Goal: Transaction & Acquisition: Book appointment/travel/reservation

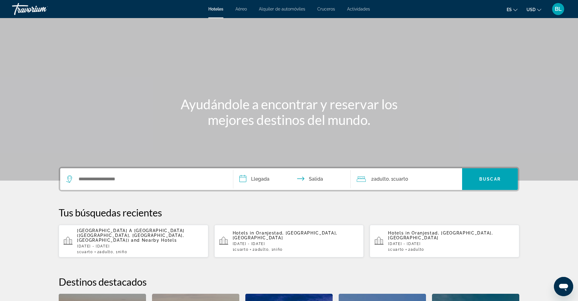
click at [121, 173] on div "Search widget" at bounding box center [146, 179] width 161 height 22
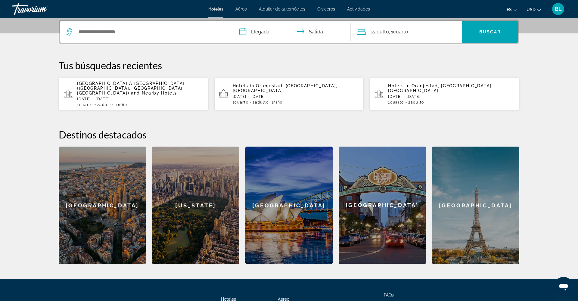
click at [110, 103] on span "Adulto" at bounding box center [106, 105] width 14 height 4
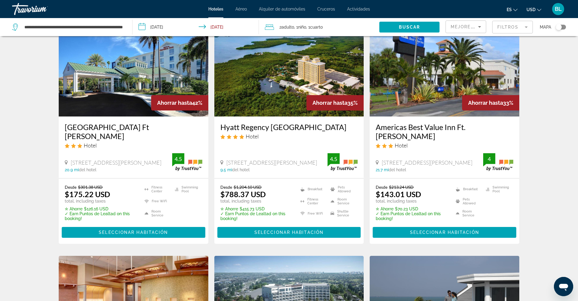
scroll to position [37, 0]
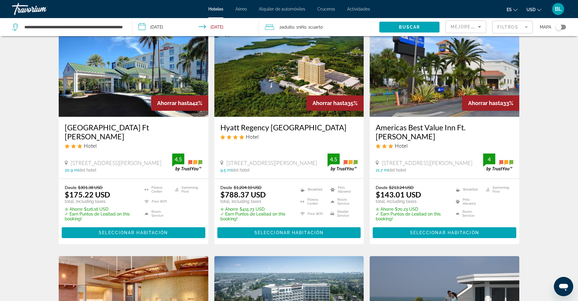
click at [502, 30] on mat-form-field "Filtros" at bounding box center [512, 27] width 41 height 13
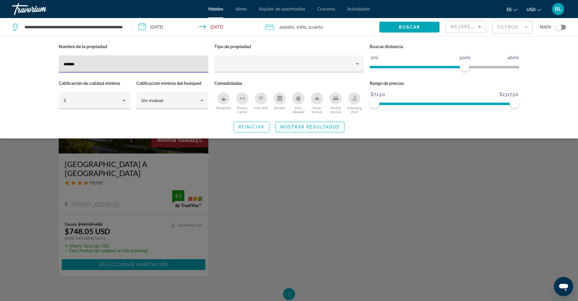
type input "*******"
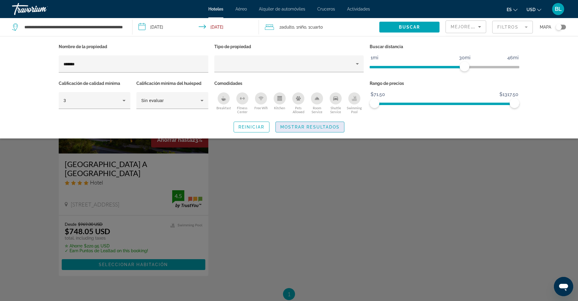
click at [289, 125] on span "Mostrar resultados" at bounding box center [310, 127] width 60 height 5
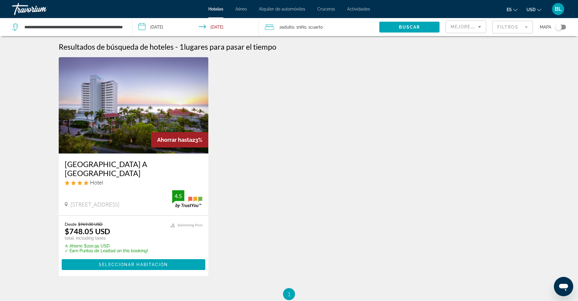
click at [157, 121] on img "Main content" at bounding box center [134, 105] width 150 height 96
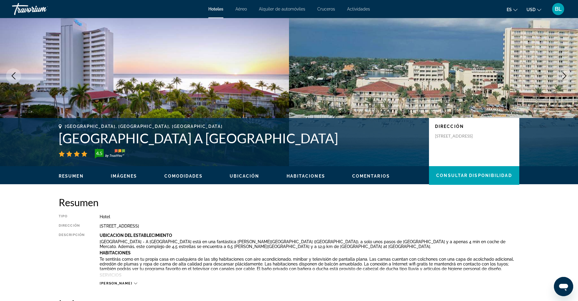
scroll to position [27, 0]
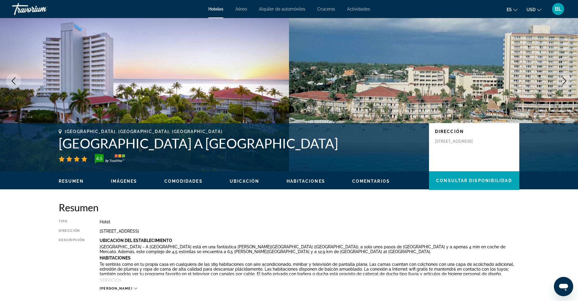
drag, startPoint x: 60, startPoint y: 144, endPoint x: 355, endPoint y: 141, distance: 295.4
click at [355, 141] on h1 "LaPlaya Beach & Golf Resort A Noble House Resort" at bounding box center [241, 143] width 364 height 16
copy h1 "LaPlaya Beach & Golf Resort A Noble House Resort"
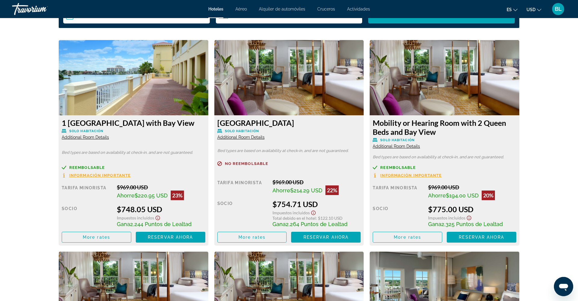
scroll to position [803, 0]
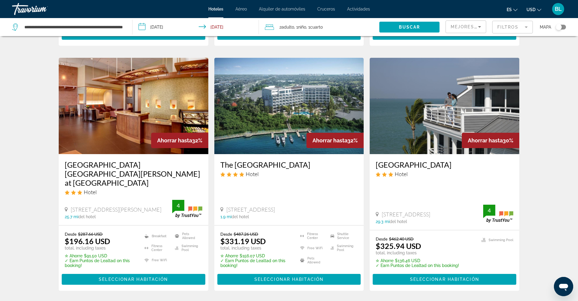
scroll to position [231, 0]
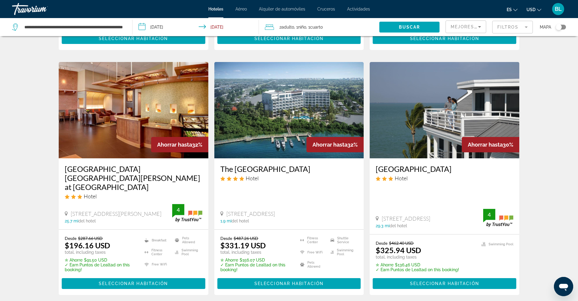
click at [506, 26] on mat-form-field "Filtros" at bounding box center [512, 27] width 41 height 13
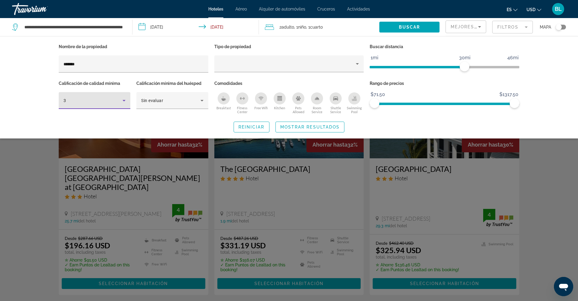
click at [79, 103] on div "3" at bounding box center [93, 100] width 59 height 7
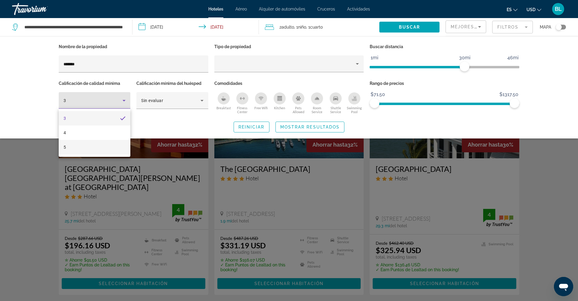
click at [75, 147] on mat-option "5" at bounding box center [95, 147] width 72 height 14
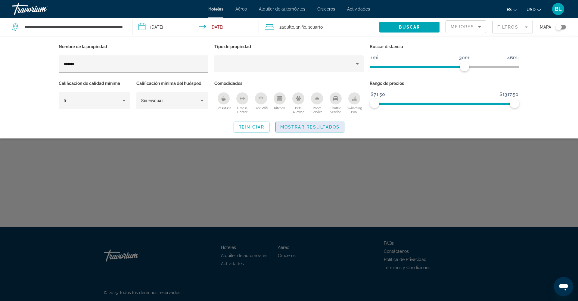
click at [306, 125] on span "Mostrar resultados" at bounding box center [310, 127] width 60 height 5
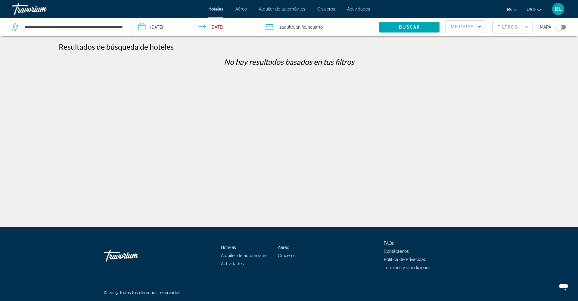
click at [507, 27] on mat-form-field "Filtros" at bounding box center [512, 27] width 41 height 13
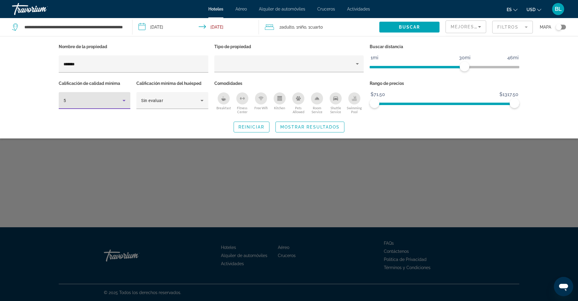
click at [102, 98] on div "5" at bounding box center [93, 100] width 59 height 7
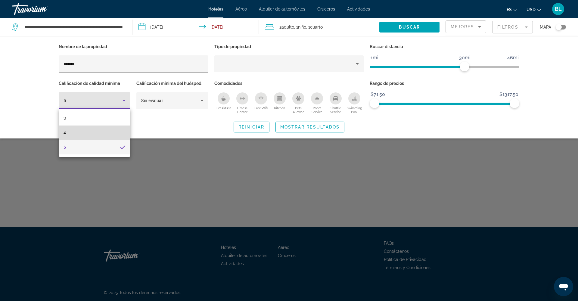
click at [90, 138] on mat-option "4" at bounding box center [95, 133] width 72 height 14
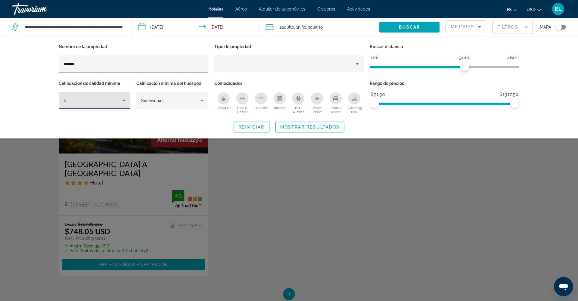
click at [291, 126] on span "Mostrar resultados" at bounding box center [310, 127] width 60 height 5
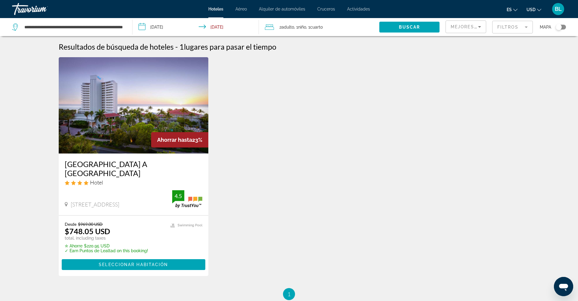
click at [504, 28] on mat-form-field "Filtros" at bounding box center [512, 27] width 41 height 13
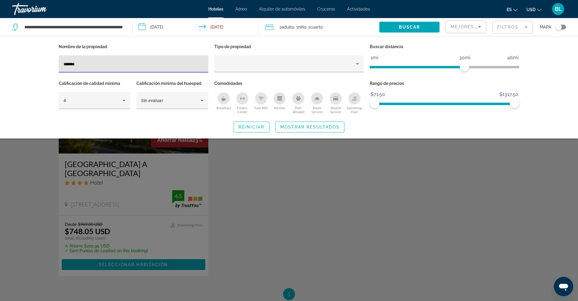
drag, startPoint x: 84, startPoint y: 64, endPoint x: 60, endPoint y: 65, distance: 24.1
click at [60, 65] on div "*******" at bounding box center [134, 63] width 150 height 17
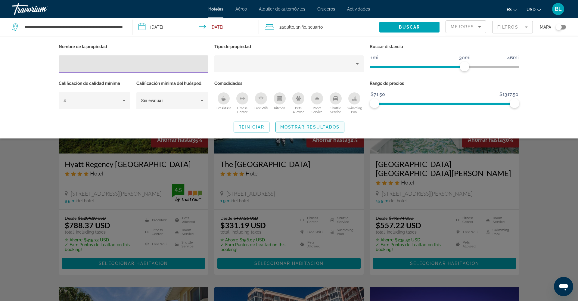
click at [293, 125] on span "Mostrar resultados" at bounding box center [310, 127] width 60 height 5
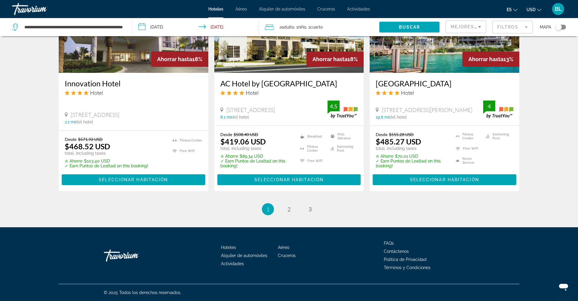
scroll to position [779, 1]
click at [290, 211] on span "2" at bounding box center [289, 209] width 3 height 7
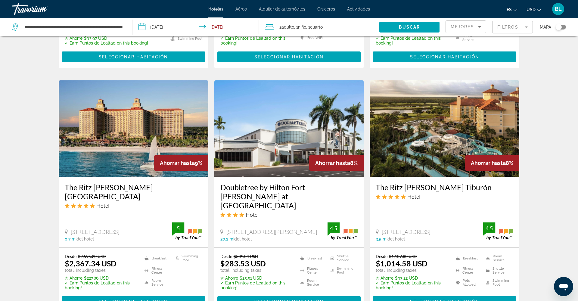
scroll to position [453, 0]
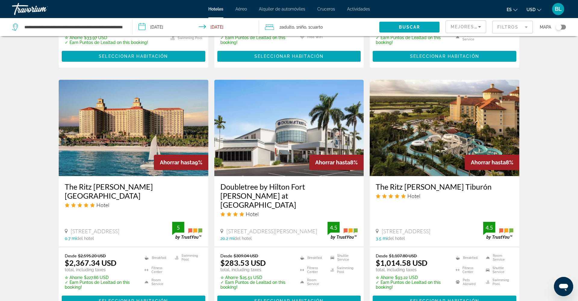
click at [139, 182] on h3 "The Ritz Carlton Naples" at bounding box center [134, 191] width 138 height 18
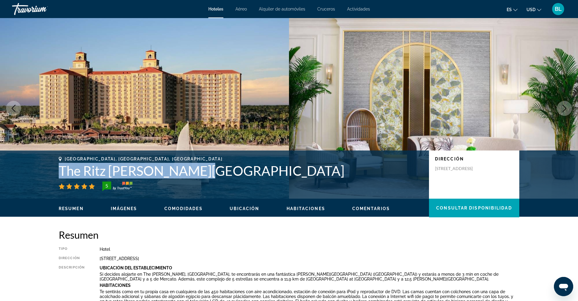
drag, startPoint x: 61, startPoint y: 171, endPoint x: 194, endPoint y: 173, distance: 132.5
click at [194, 173] on h1 "The Ritz Carlton Naples" at bounding box center [241, 171] width 364 height 16
copy h1 "The Ritz Carlton Naples"
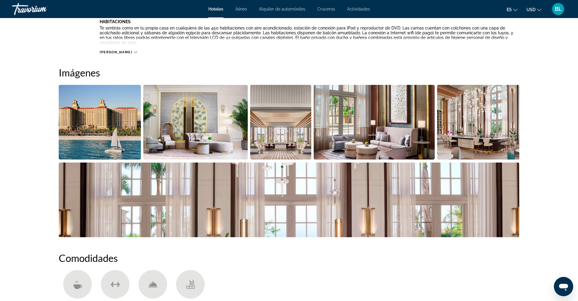
scroll to position [266, 0]
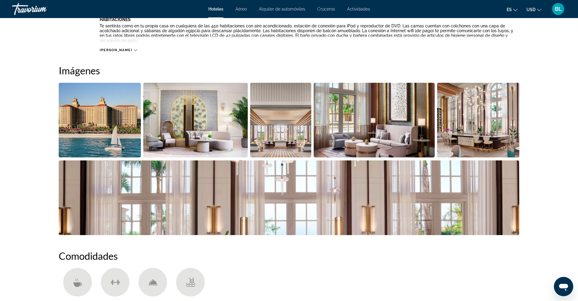
click at [118, 144] on img "Open full-screen image slider" at bounding box center [100, 120] width 82 height 75
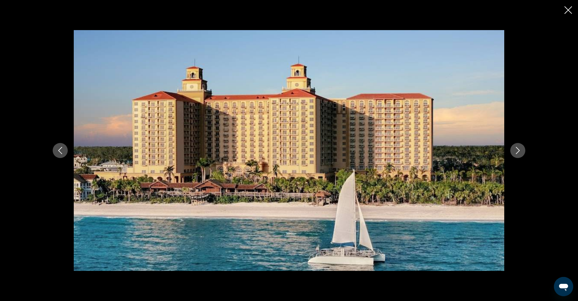
click at [516, 151] on icon "Next image" at bounding box center [517, 150] width 7 height 7
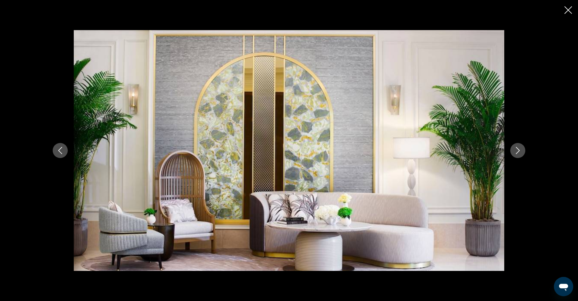
click at [516, 151] on icon "Next image" at bounding box center [517, 150] width 7 height 7
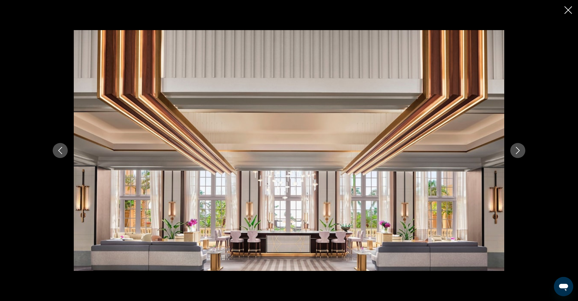
click at [518, 151] on icon "Next image" at bounding box center [517, 150] width 7 height 7
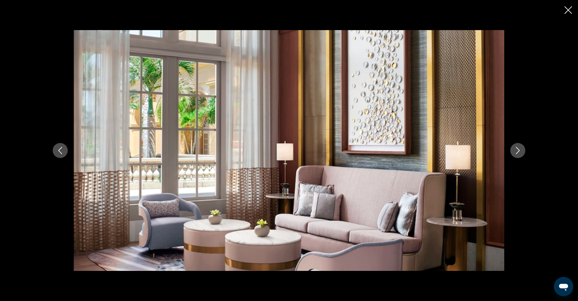
click at [518, 151] on icon "Next image" at bounding box center [517, 150] width 7 height 7
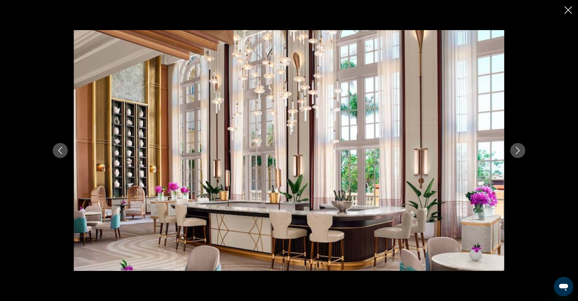
click at [518, 151] on icon "Next image" at bounding box center [518, 150] width 4 height 7
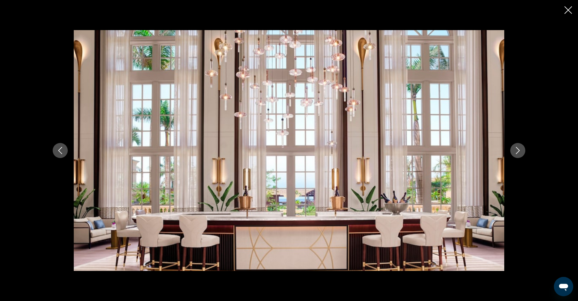
click at [518, 151] on icon "Next image" at bounding box center [518, 150] width 4 height 7
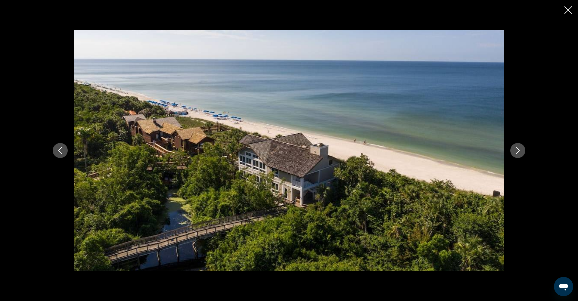
click at [518, 153] on icon "Next image" at bounding box center [517, 150] width 7 height 7
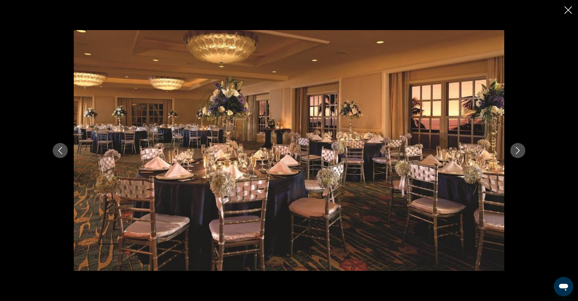
click at [518, 153] on icon "Next image" at bounding box center [517, 150] width 7 height 7
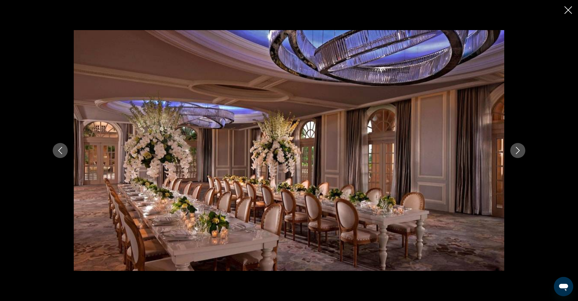
click at [518, 153] on icon "Next image" at bounding box center [517, 150] width 7 height 7
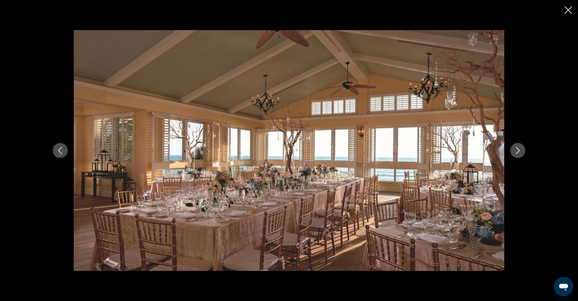
click at [518, 153] on icon "Next image" at bounding box center [517, 150] width 7 height 7
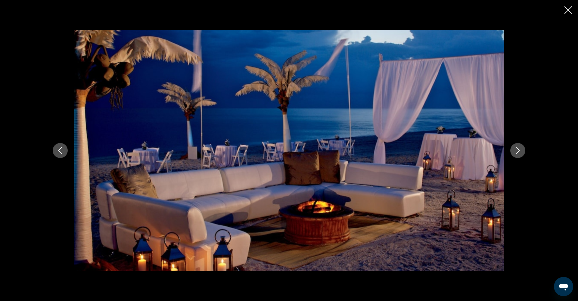
click at [518, 153] on icon "Next image" at bounding box center [517, 150] width 7 height 7
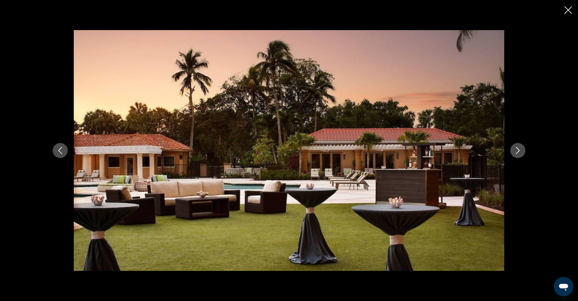
click at [518, 153] on icon "Next image" at bounding box center [517, 150] width 7 height 7
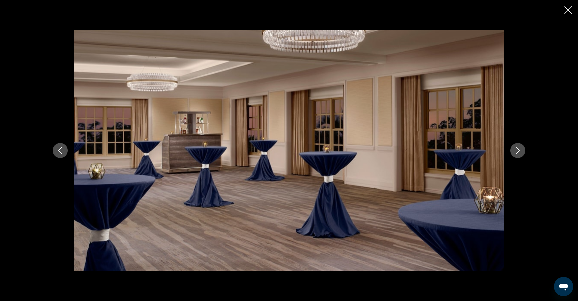
click at [565, 13] on icon "Close slideshow" at bounding box center [568, 10] width 8 height 8
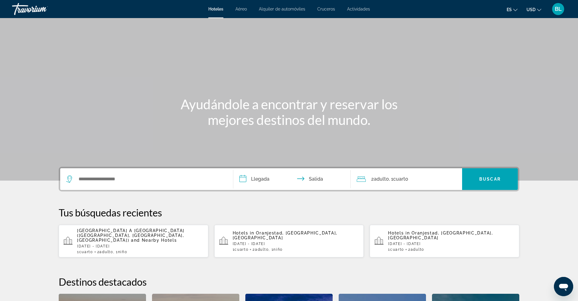
click at [326, 9] on span "Cruceros" at bounding box center [326, 9] width 18 height 5
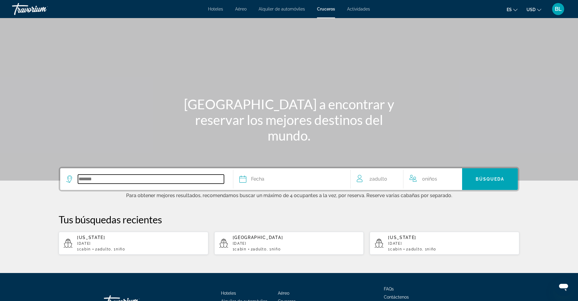
click at [101, 179] on input "Search widget" at bounding box center [151, 179] width 146 height 9
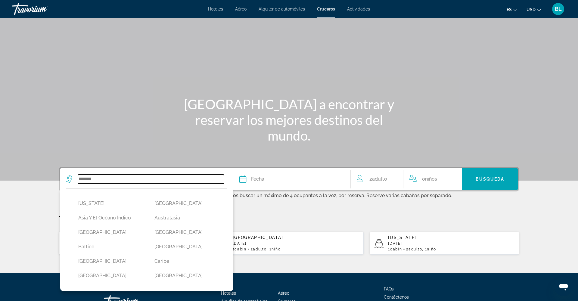
scroll to position [47, 0]
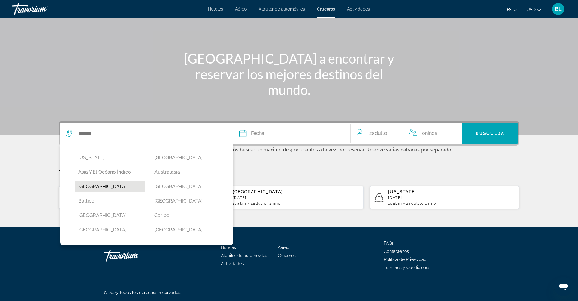
click at [94, 187] on button "[GEOGRAPHIC_DATA]" at bounding box center [110, 186] width 70 height 11
type input "*******"
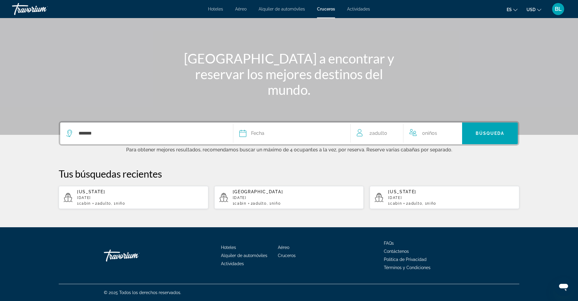
click at [268, 134] on div "Fecha" at bounding box center [291, 133] width 105 height 8
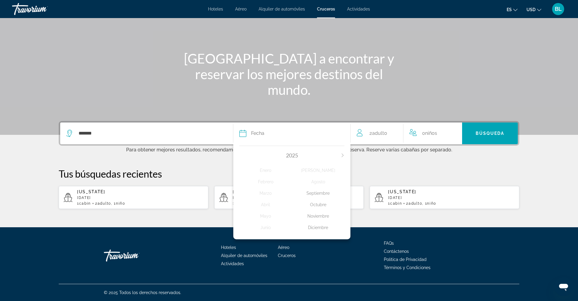
click at [322, 196] on div "Septiembre" at bounding box center [318, 193] width 53 height 11
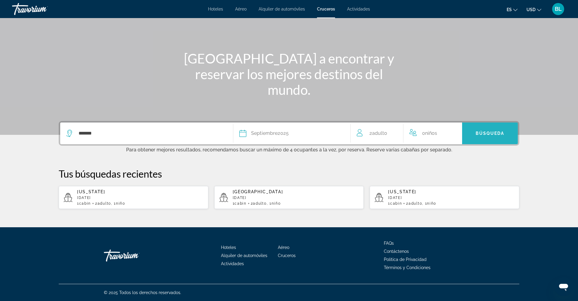
click at [478, 133] on span "Búsqueda" at bounding box center [490, 133] width 29 height 5
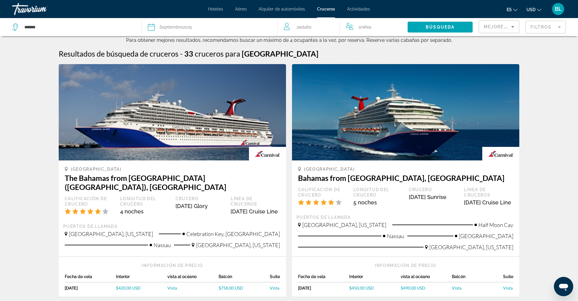
click at [553, 30] on mat-form-field "Filtros" at bounding box center [545, 27] width 41 height 13
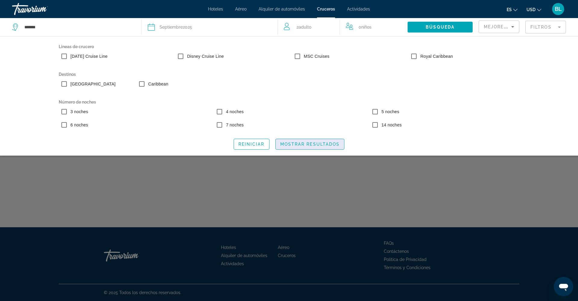
click at [308, 143] on span "Mostrar resultados" at bounding box center [310, 144] width 60 height 5
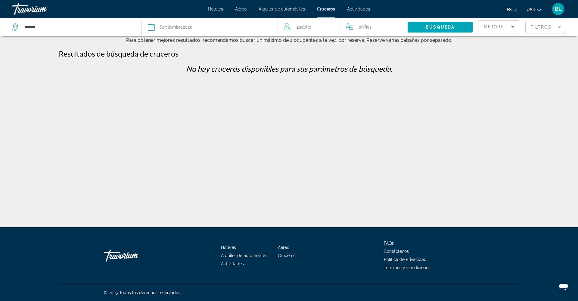
click at [536, 30] on mat-form-field "Filtros" at bounding box center [545, 27] width 41 height 13
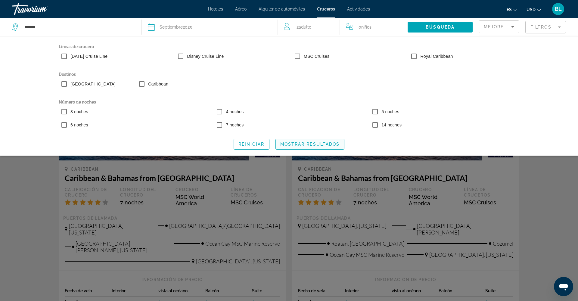
click at [303, 145] on span "Mostrar resultados" at bounding box center [310, 144] width 60 height 5
